Goal: Find specific page/section: Find specific page/section

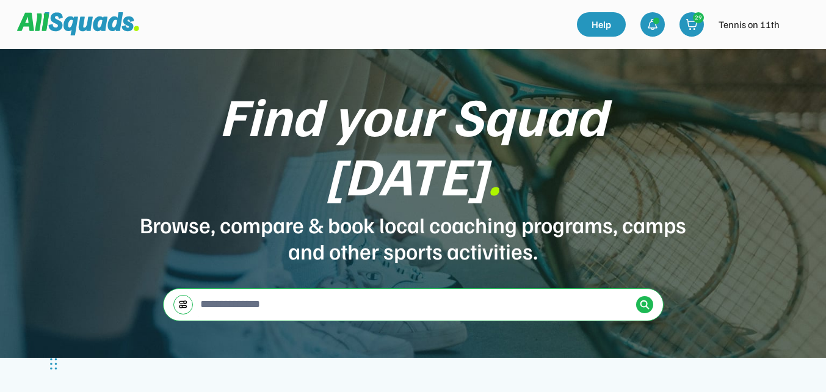
click at [798, 28] on img at bounding box center [799, 24] width 24 height 24
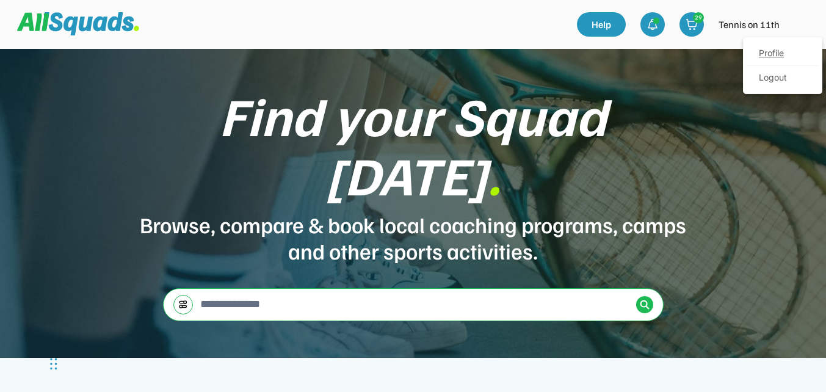
click at [770, 52] on link "Profile" at bounding box center [783, 54] width 72 height 24
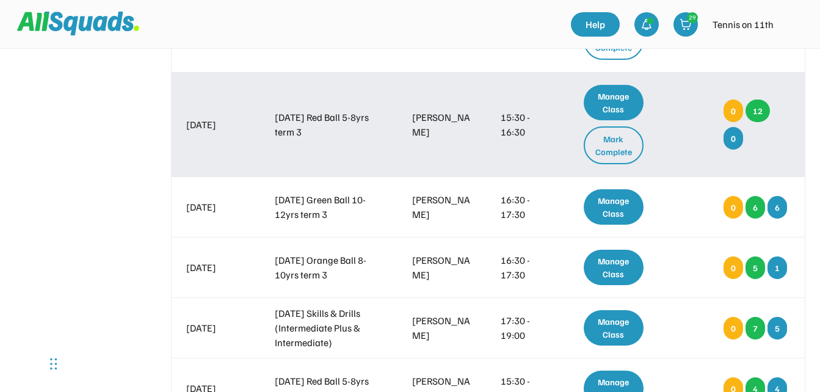
scroll to position [489, 0]
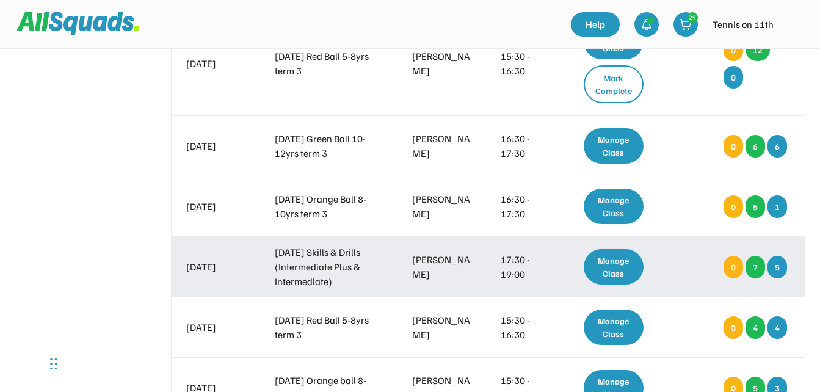
click at [627, 264] on div "Manage Class" at bounding box center [614, 266] width 60 height 35
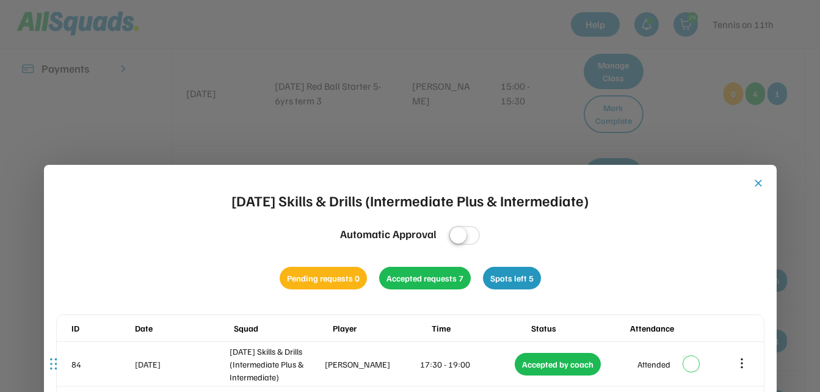
scroll to position [366, 0]
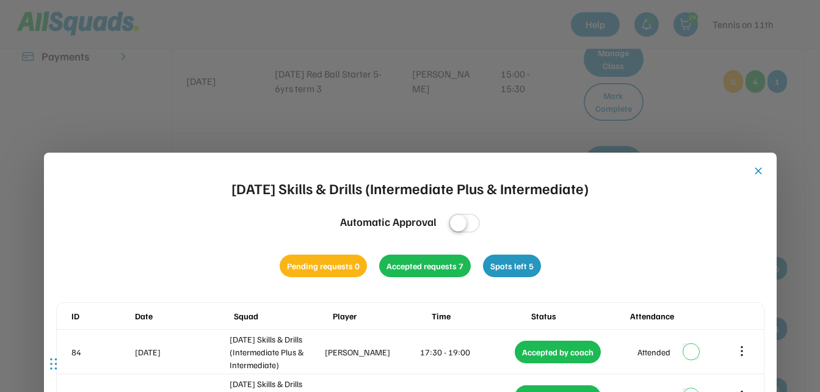
click at [759, 169] on button "close" at bounding box center [758, 171] width 12 height 12
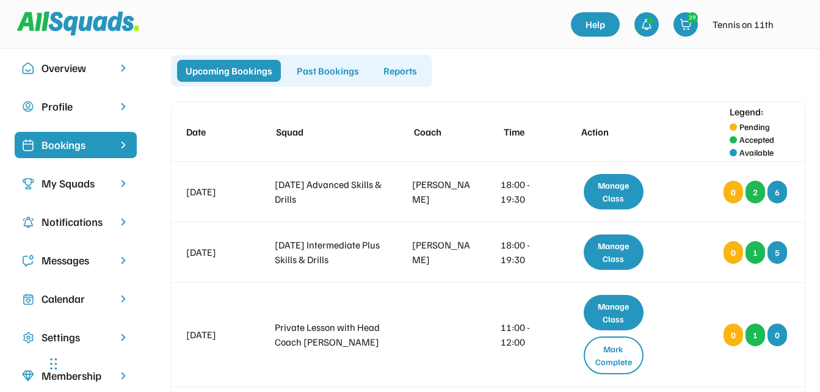
scroll to position [0, 0]
